Goal: Participate in discussion: Engage in conversation with other users on a specific topic

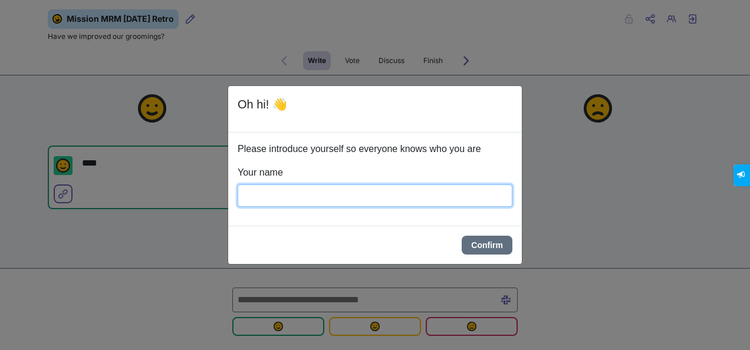
click at [304, 196] on input "Your name" at bounding box center [375, 195] width 275 height 22
type input "*****"
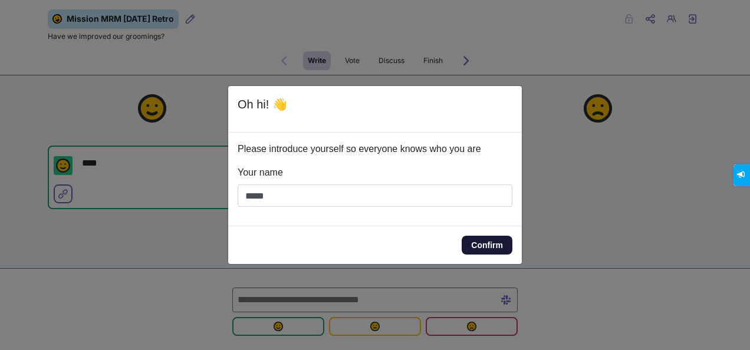
click at [472, 245] on button "Confirm" at bounding box center [486, 245] width 51 height 19
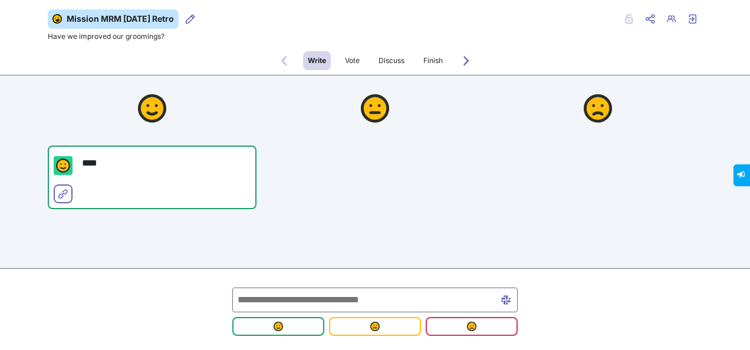
click at [271, 299] on input "text" at bounding box center [374, 300] width 285 height 25
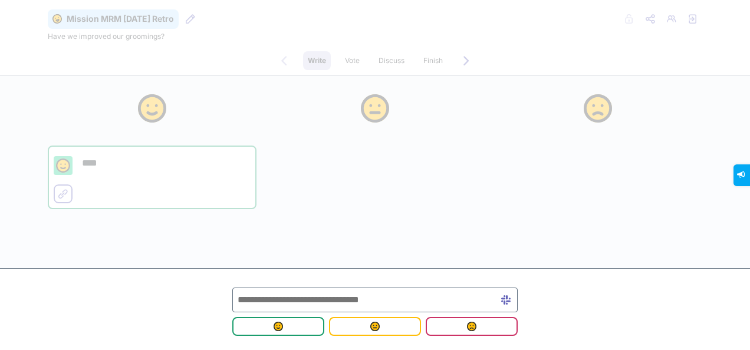
click at [252, 298] on input "text" at bounding box center [374, 300] width 285 height 25
click at [276, 329] on img "submit" at bounding box center [277, 326] width 9 height 9
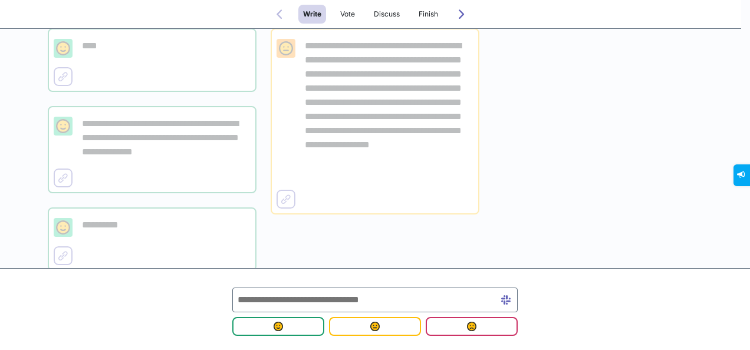
scroll to position [118, 0]
click at [281, 325] on img "submit" at bounding box center [277, 326] width 9 height 9
click at [302, 299] on input "text" at bounding box center [374, 300] width 285 height 25
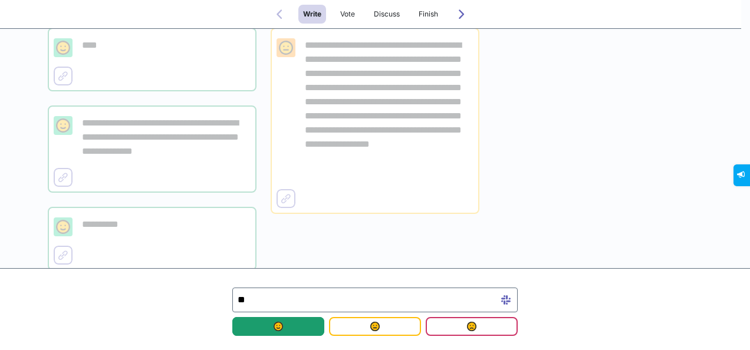
type input "***"
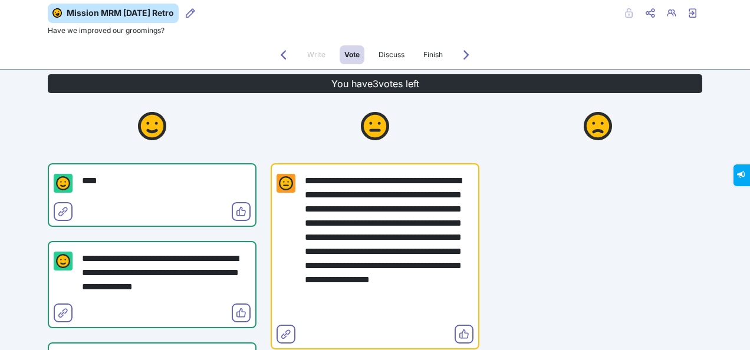
scroll to position [5, 0]
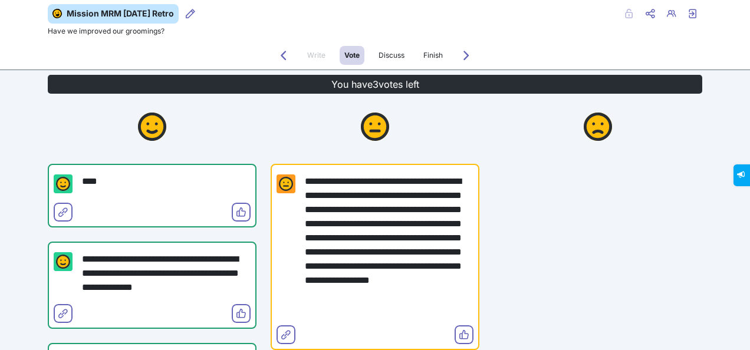
click at [99, 181] on p "****" at bounding box center [166, 181] width 169 height 14
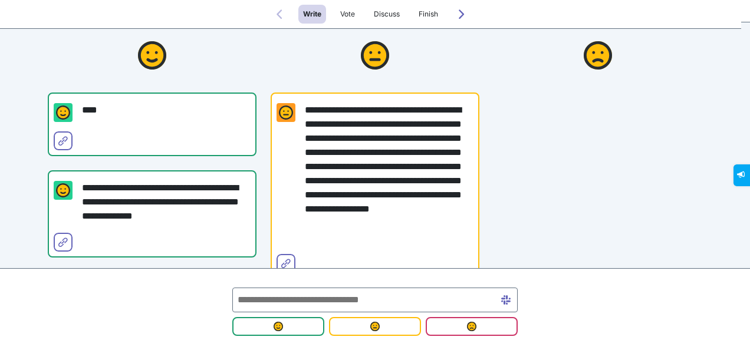
scroll to position [54, 0]
click at [552, 167] on div at bounding box center [597, 186] width 209 height 328
click at [341, 18] on span "Vote" at bounding box center [347, 13] width 15 height 9
click at [464, 18] on icon "Forwards to Vote" at bounding box center [461, 13] width 9 height 9
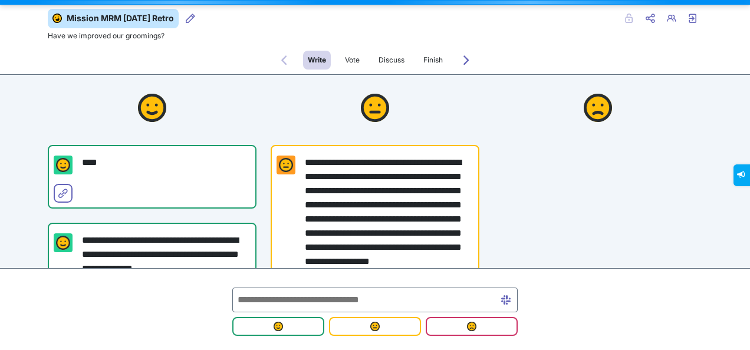
scroll to position [0, 0]
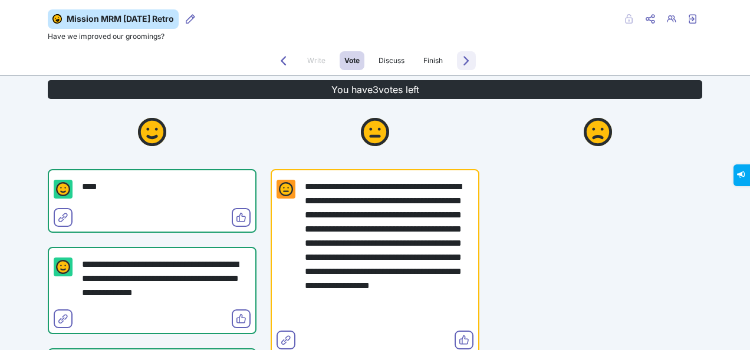
click at [461, 58] on icon "Forwards to Discuss" at bounding box center [465, 60] width 9 height 9
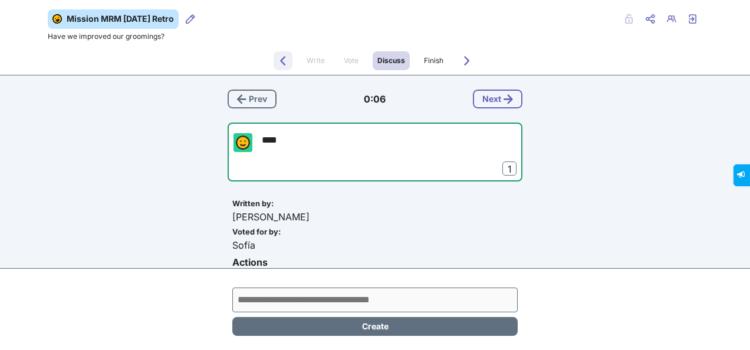
click at [281, 60] on icon "Back to Vote" at bounding box center [282, 60] width 9 height 9
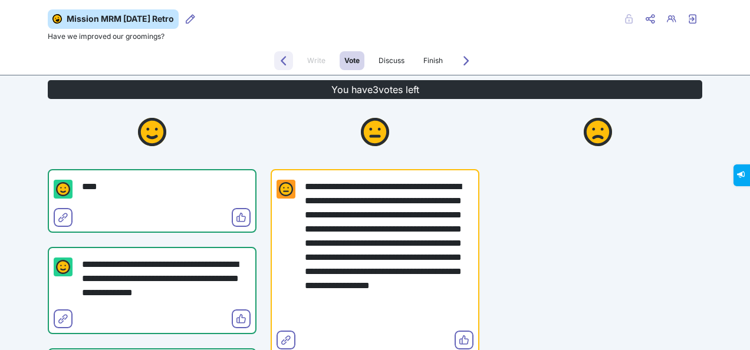
click at [281, 60] on icon "Back to Write" at bounding box center [283, 60] width 9 height 9
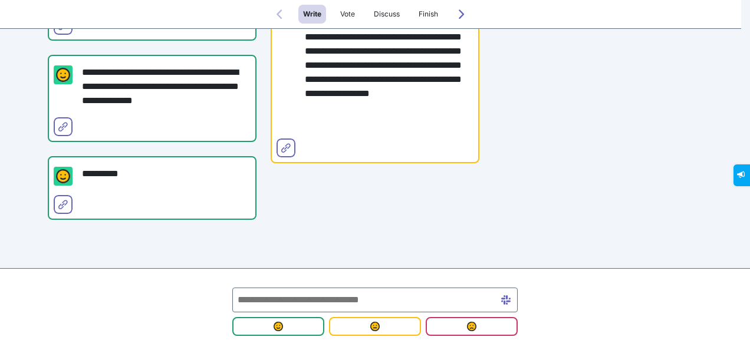
scroll to position [170, 0]
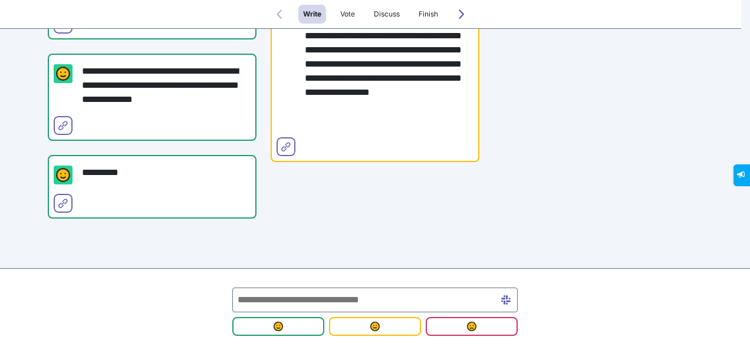
click at [264, 298] on input "text" at bounding box center [374, 300] width 285 height 25
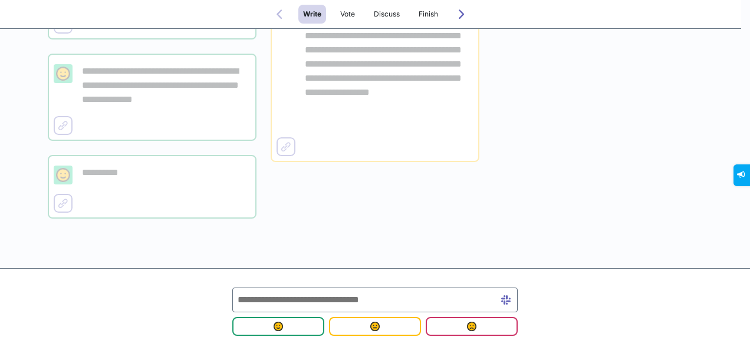
click at [429, 189] on div "**********" at bounding box center [375, 70] width 209 height 328
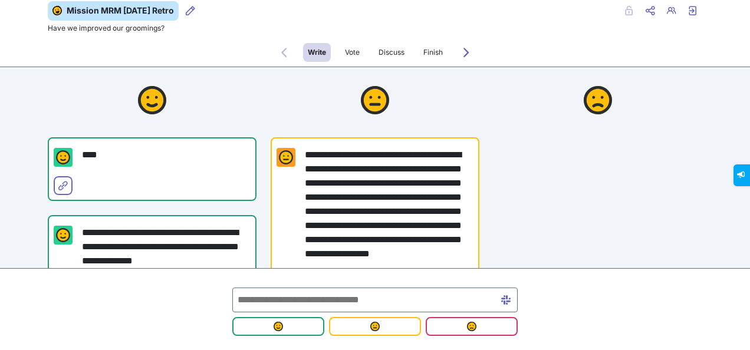
scroll to position [5, 0]
